Goal: Find contact information: Find contact information

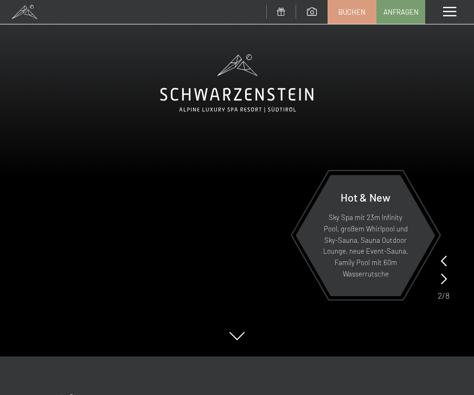
click at [453, 6] on div "Menü" at bounding box center [450, 12] width 49 height 24
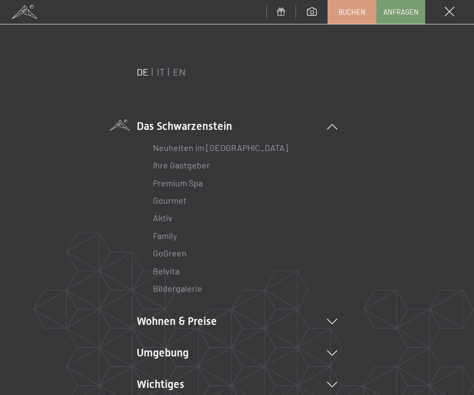
click at [168, 270] on link "Belvita" at bounding box center [166, 270] width 27 height 10
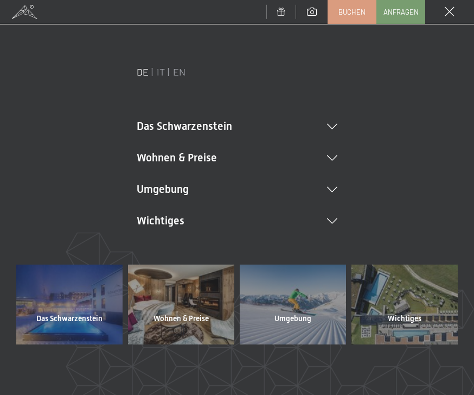
click at [450, 9] on span at bounding box center [450, 12] width 10 height 10
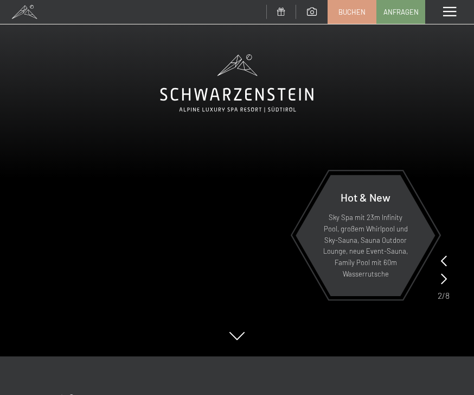
click at [447, 6] on div "Menü" at bounding box center [450, 12] width 49 height 24
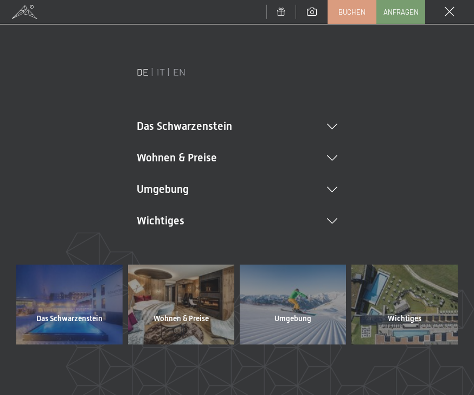
click at [335, 119] on li "Das Schwarzenstein Neuheiten im Schwarzenstein Ihre Gastgeber Premium Spa Gourm…" at bounding box center [237, 125] width 201 height 15
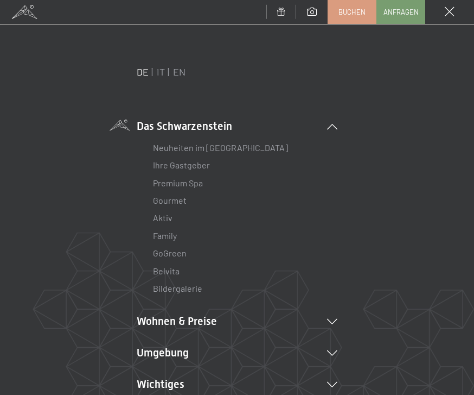
click at [199, 181] on link "Premium Spa" at bounding box center [178, 183] width 50 height 10
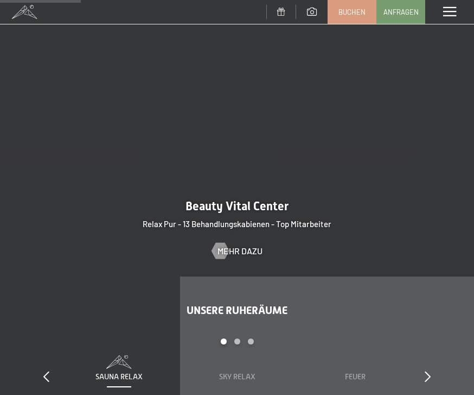
scroll to position [849, 0]
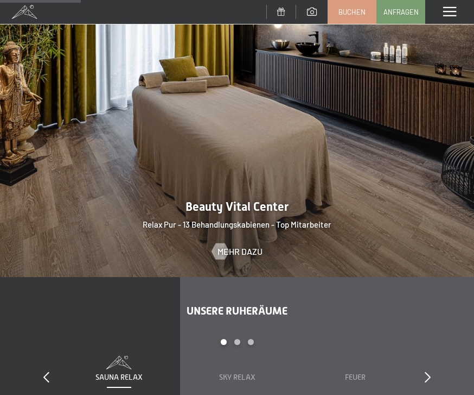
click at [239, 195] on div at bounding box center [237, 99] width 474 height 356
click at [231, 245] on span "Mehr dazu" at bounding box center [240, 251] width 45 height 12
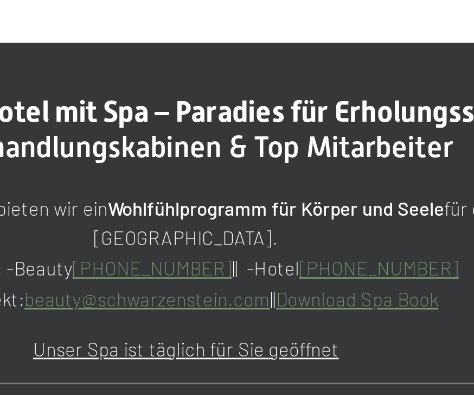
scroll to position [189, 0]
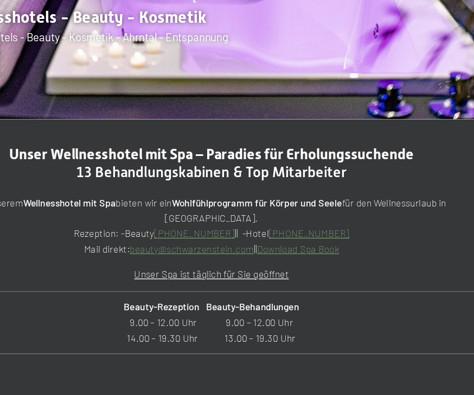
click at [178, 257] on link "beauty@ no-spam. schwarzenstein. no-spam. com" at bounding box center [223, 261] width 91 height 9
